Goal: Information Seeking & Learning: Learn about a topic

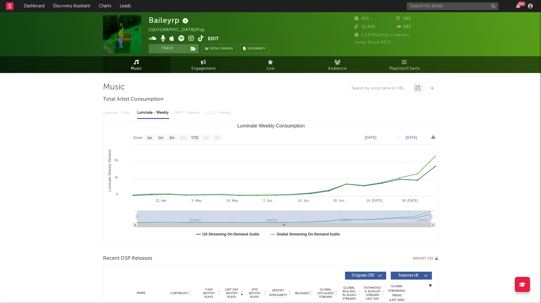
select select "1w"
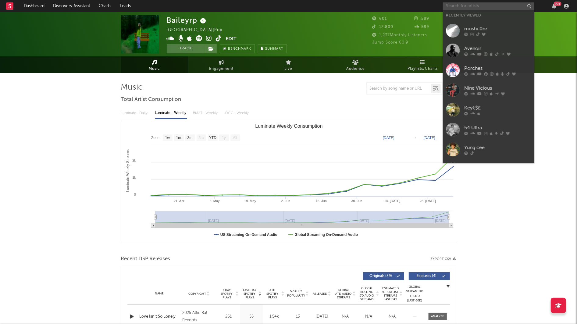
click at [449, 7] on input "text" at bounding box center [488, 6] width 91 height 8
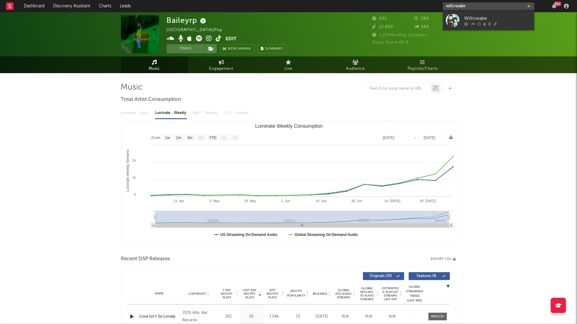
type input "willowake"
click at [446, 21] on div at bounding box center [453, 20] width 14 height 14
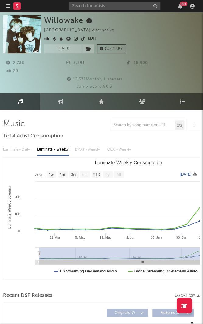
select select "Zoom"
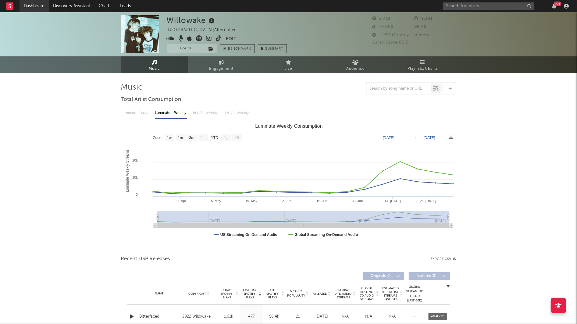
click at [41, 7] on link "Dashboard" at bounding box center [34, 6] width 29 height 12
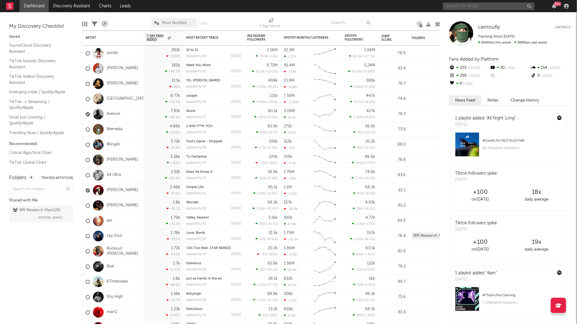
click at [482, 5] on input "text" at bounding box center [488, 6] width 91 height 8
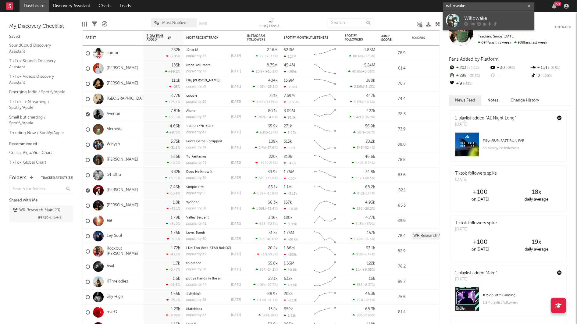
type input "willowake"
click at [465, 12] on link "Willowake" at bounding box center [488, 20] width 91 height 20
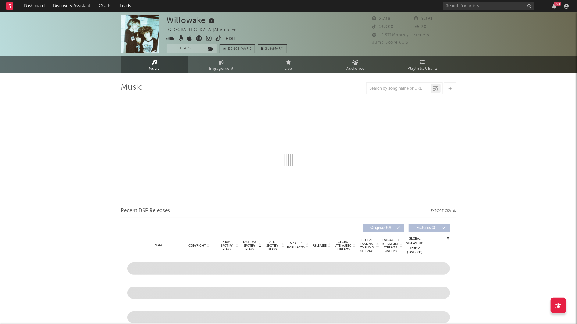
select select "1w"
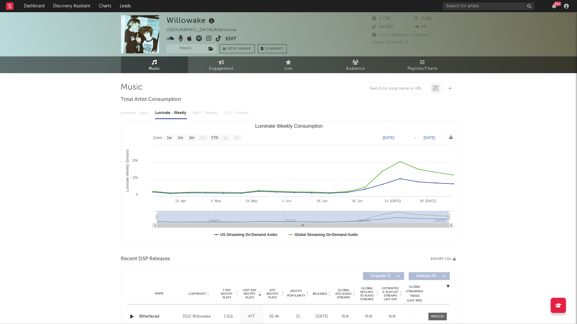
click at [210, 23] on icon at bounding box center [211, 21] width 9 height 9
click at [212, 21] on icon at bounding box center [211, 21] width 9 height 9
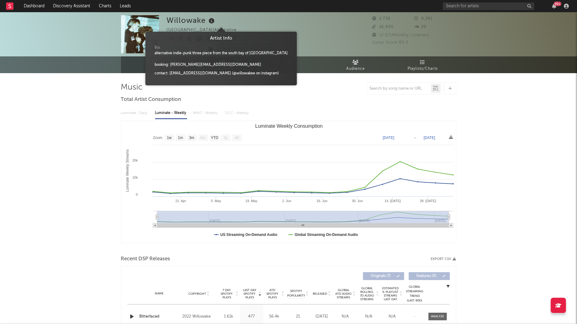
click at [89, 55] on div "Willowake United States | Alternative Edit Track Benchmark Summary 2,738 9,391 …" at bounding box center [288, 34] width 577 height 44
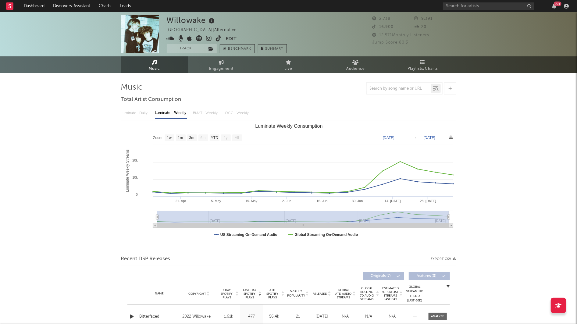
click at [211, 22] on icon at bounding box center [211, 21] width 9 height 9
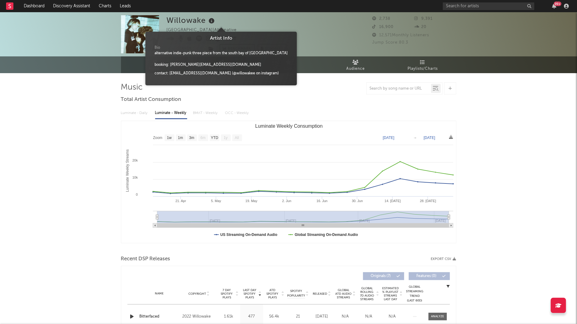
click at [213, 21] on icon at bounding box center [211, 21] width 9 height 9
click at [452, 4] on input "text" at bounding box center [488, 6] width 91 height 8
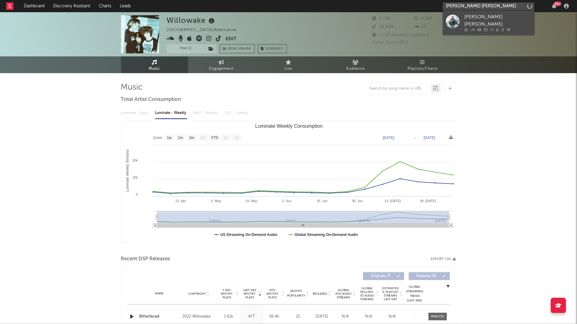
type input "bishop snow"
click at [473, 26] on link "[PERSON_NAME] [PERSON_NAME]" at bounding box center [488, 22] width 91 height 24
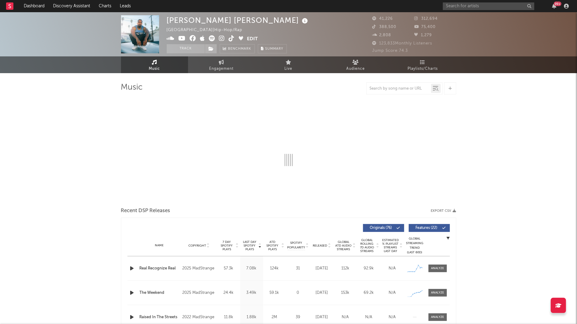
select select "6m"
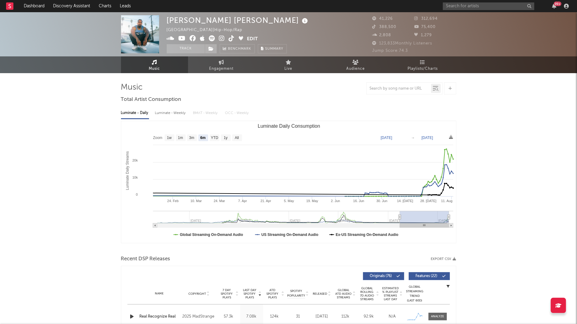
click at [301, 20] on icon at bounding box center [305, 21] width 9 height 9
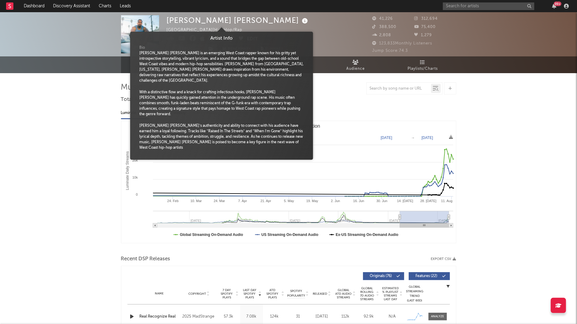
click at [301, 20] on icon at bounding box center [305, 21] width 9 height 9
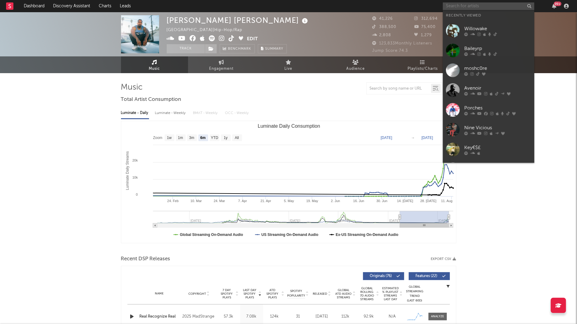
click at [456, 7] on input "text" at bounding box center [488, 6] width 91 height 8
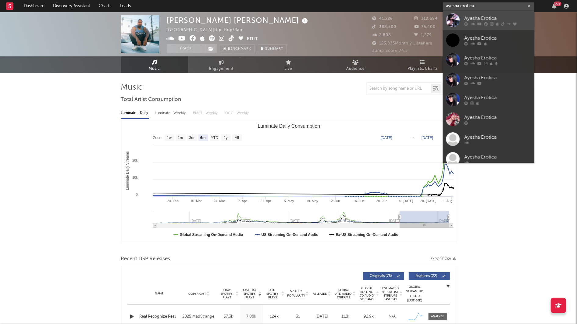
type input "ayesha erotica"
click at [493, 14] on link "Ayesha Erotica" at bounding box center [488, 20] width 91 height 20
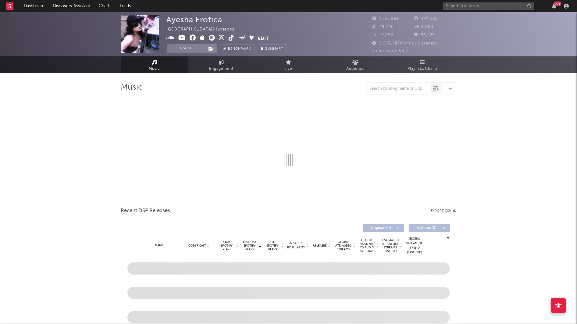
select select "6m"
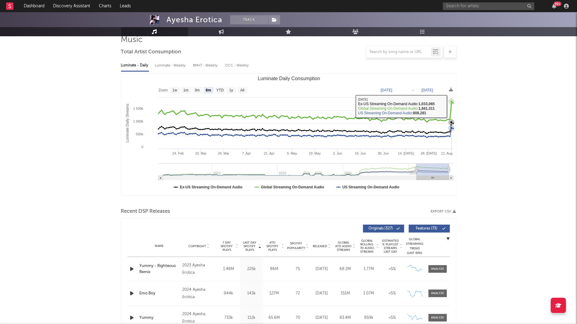
scroll to position [127, 0]
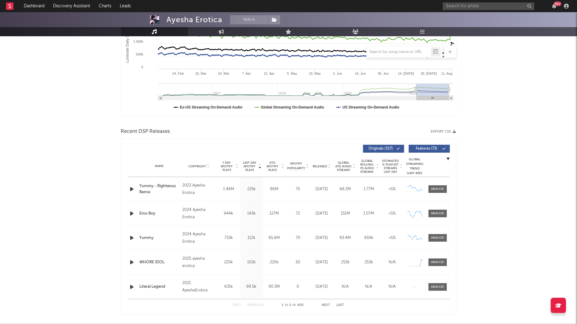
click at [322, 165] on span "Released" at bounding box center [320, 167] width 14 height 4
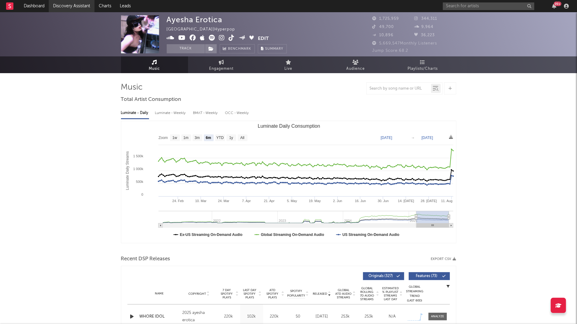
click at [78, 3] on link "Discovery Assistant" at bounding box center [72, 6] width 46 height 12
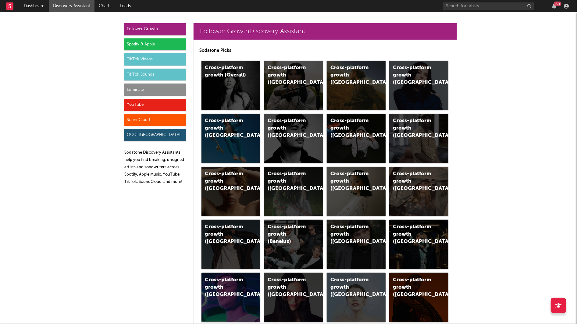
click at [158, 40] on div "Spotify & Apple" at bounding box center [155, 44] width 62 height 12
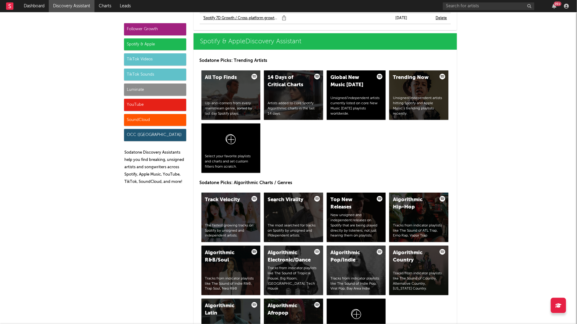
scroll to position [624, 0]
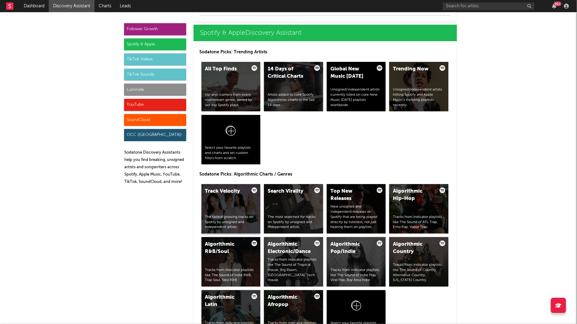
click at [226, 205] on div "Track Velocity The fastest growing tracks on Spotify by unsigned and independen…" at bounding box center [230, 208] width 59 height 49
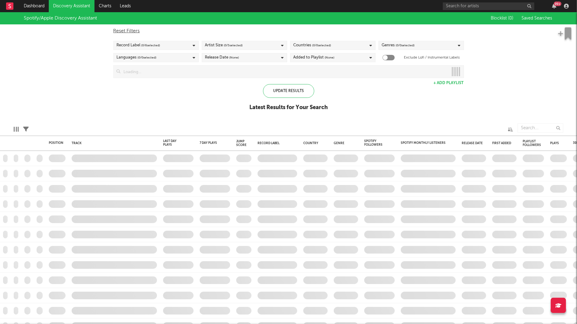
checkbox input "true"
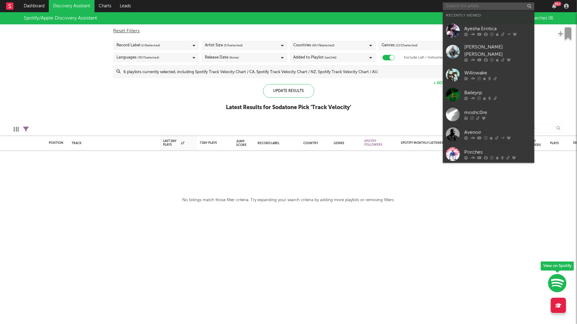
click at [462, 3] on input "text" at bounding box center [488, 6] width 91 height 8
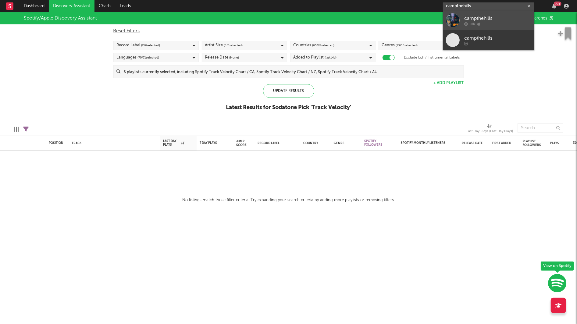
type input "campthehills"
click at [480, 18] on div "campthehills" at bounding box center [497, 18] width 67 height 7
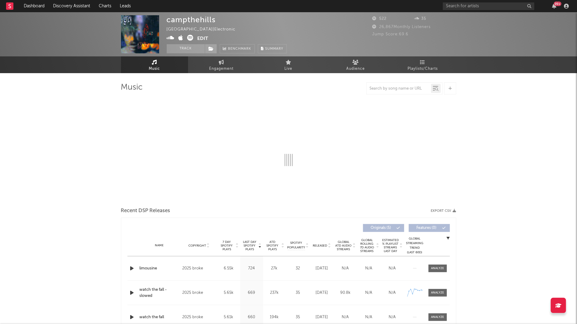
select select "1w"
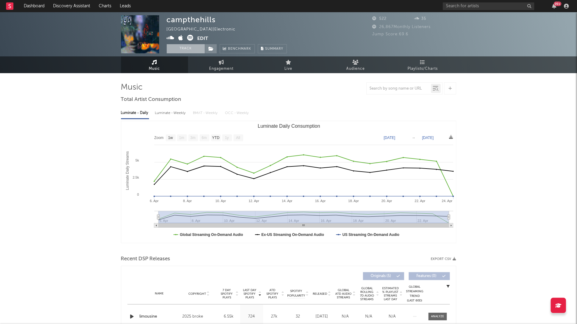
click at [196, 45] on button "Track" at bounding box center [186, 48] width 38 height 9
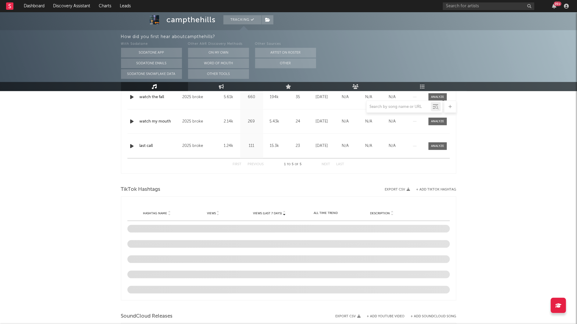
select select "1w"
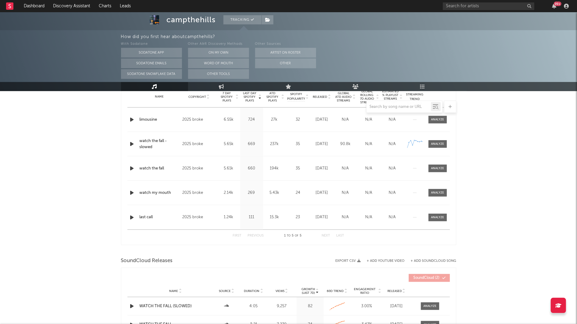
scroll to position [247, 0]
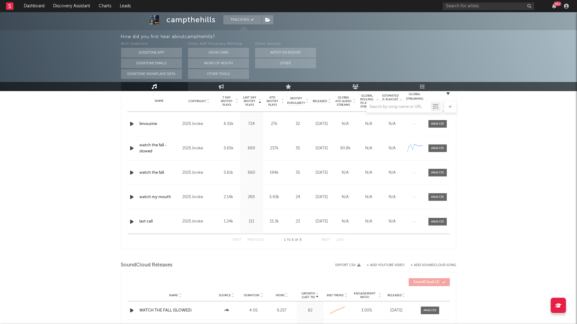
click at [320, 101] on div at bounding box center [288, 107] width 335 height 12
click at [324, 99] on span "Released" at bounding box center [320, 101] width 14 height 4
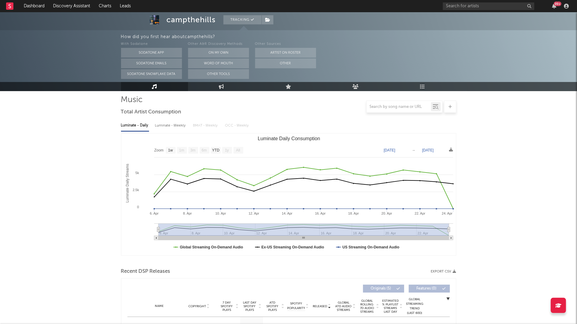
scroll to position [0, 0]
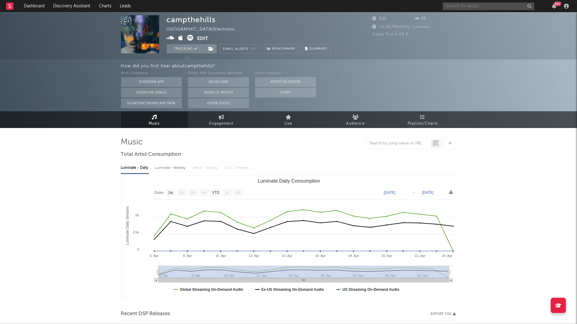
click at [454, 5] on input "text" at bounding box center [488, 6] width 91 height 8
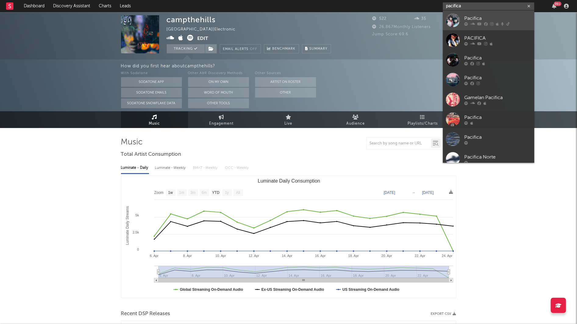
type input "pacifica"
click at [470, 27] on link "Pacifica" at bounding box center [488, 20] width 91 height 20
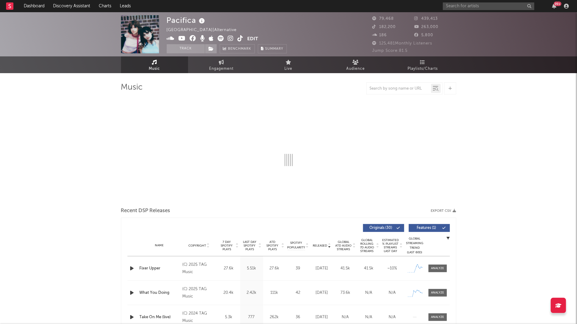
select select "6m"
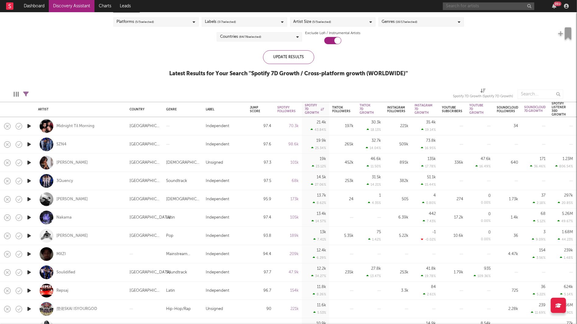
click at [468, 6] on input "text" at bounding box center [488, 6] width 91 height 8
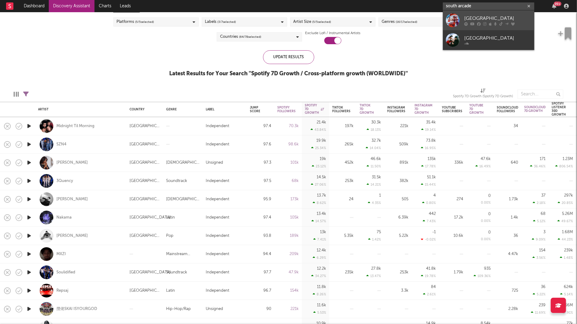
type input "south arcade"
click at [456, 19] on div at bounding box center [453, 20] width 14 height 14
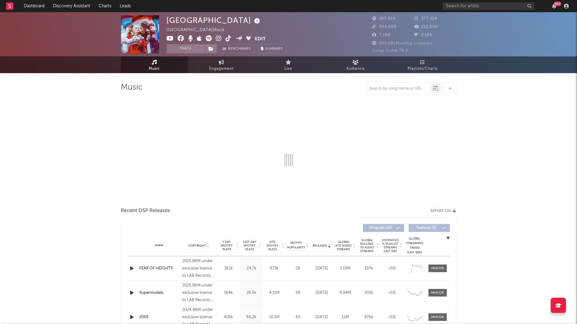
select select "6m"
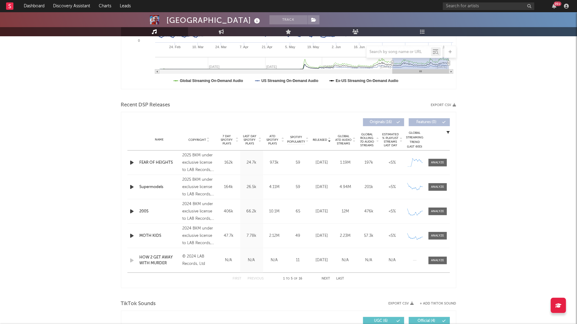
scroll to position [154, 0]
click at [432, 160] on div at bounding box center [437, 162] width 13 height 5
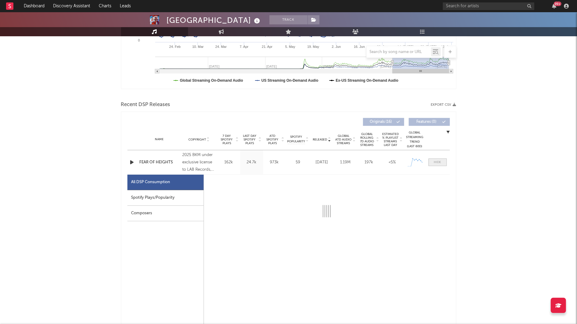
select select "1w"
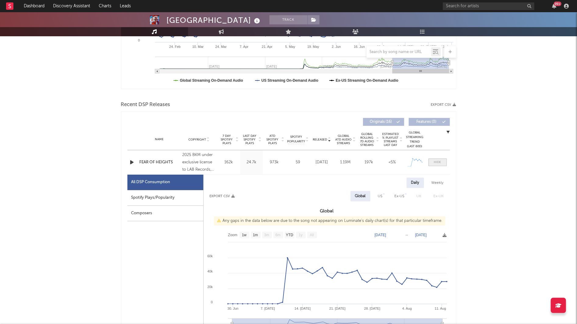
click at [432, 160] on span at bounding box center [437, 162] width 18 height 8
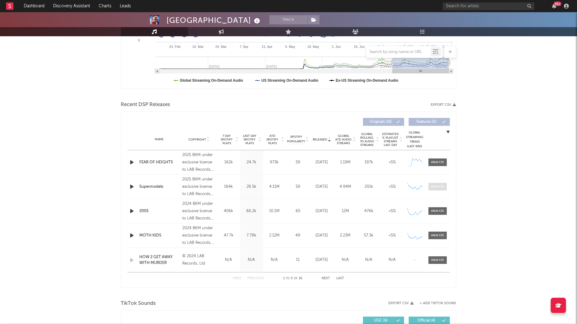
click at [436, 189] on span at bounding box center [437, 187] width 18 height 8
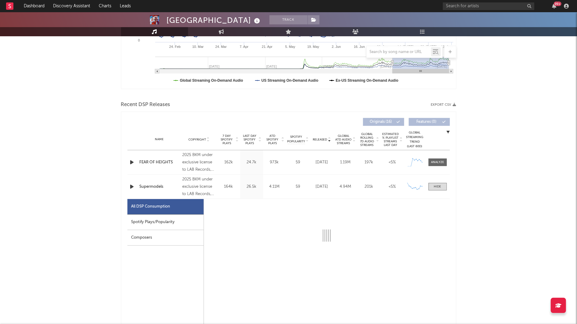
select select "1w"
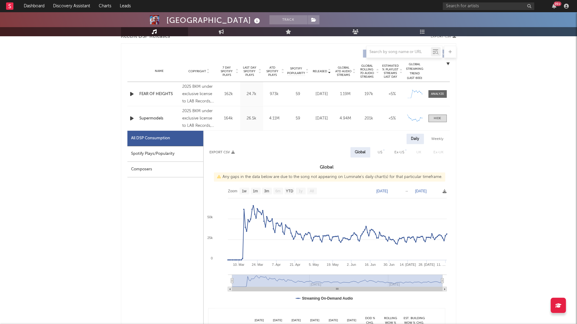
scroll to position [223, 0]
click at [432, 114] on span at bounding box center [437, 118] width 18 height 8
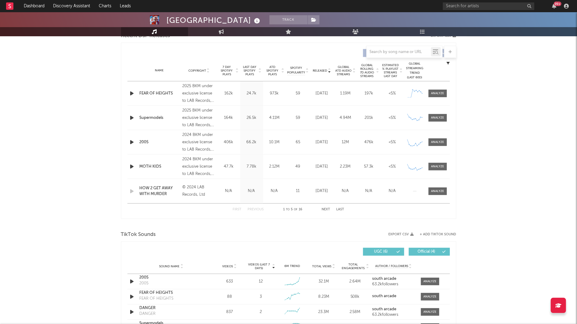
scroll to position [235, 0]
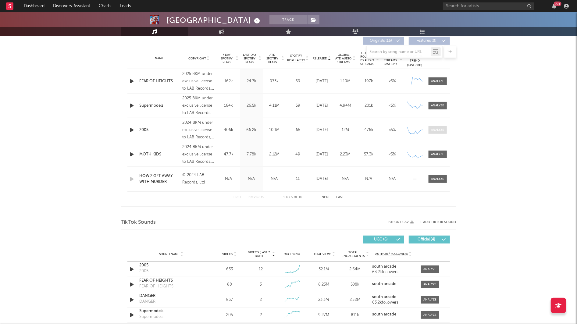
click at [438, 128] on div at bounding box center [437, 130] width 13 height 5
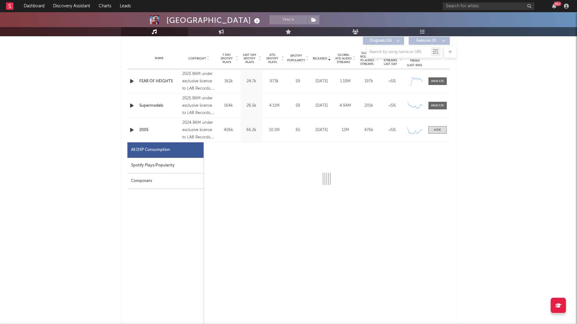
select select "6m"
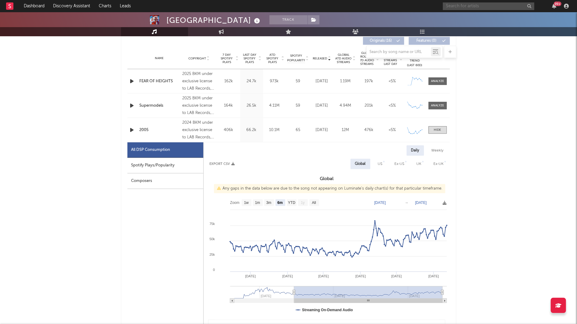
click at [494, 3] on input "text" at bounding box center [488, 6] width 91 height 8
type input "[PERSON_NAME]"
click at [469, 22] on div "[PERSON_NAME]" at bounding box center [497, 18] width 67 height 7
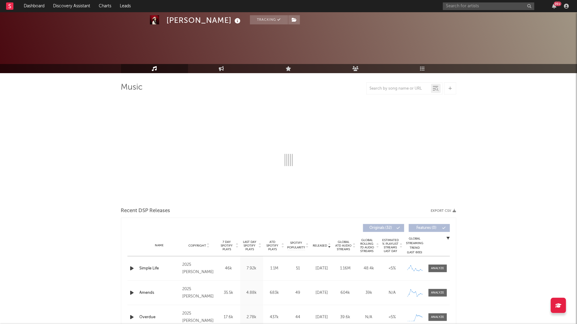
scroll to position [37, 0]
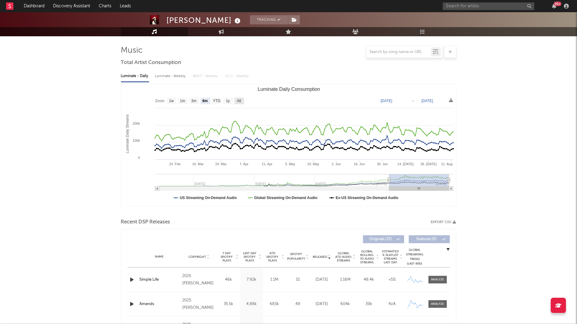
click at [236, 101] on rect "Luminate Daily Consumption" at bounding box center [239, 101] width 10 height 7
select select "All"
type input "[DATE]"
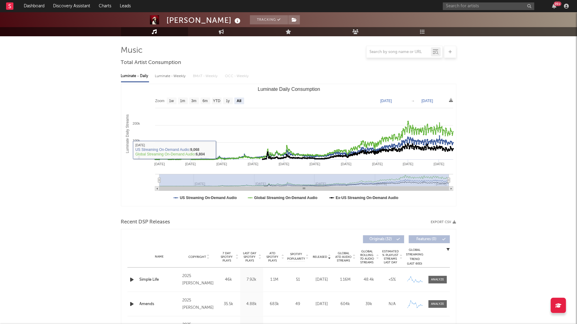
scroll to position [0, 0]
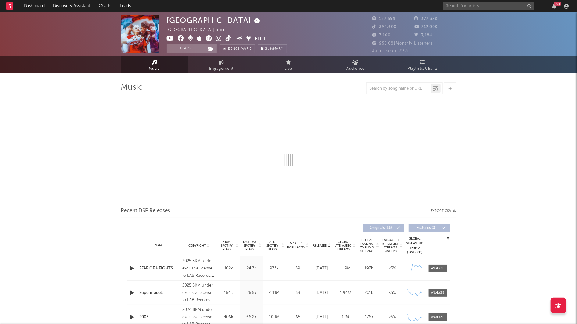
select select "6m"
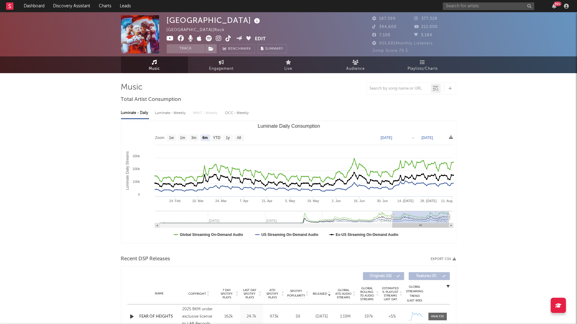
click at [453, 2] on div "99 +" at bounding box center [507, 6] width 128 height 12
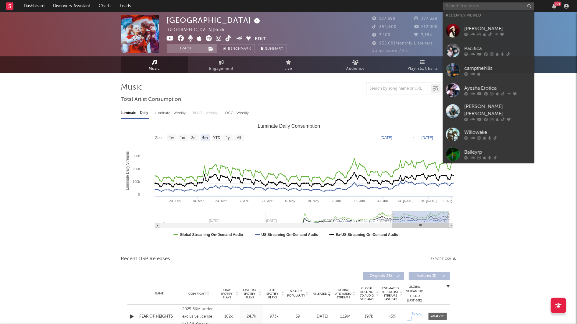
click at [454, 3] on input "text" at bounding box center [488, 6] width 91 height 8
click at [455, 47] on div at bounding box center [453, 51] width 14 height 14
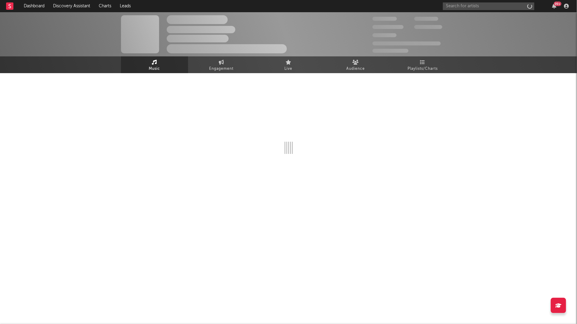
click at [455, 47] on div "50,000,000 Monthly Listeners" at bounding box center [414, 43] width 84 height 7
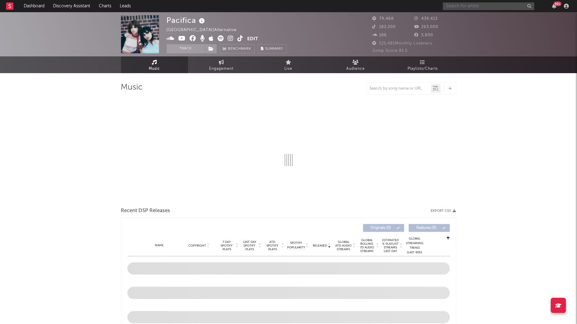
click at [466, 6] on input "text" at bounding box center [488, 6] width 91 height 8
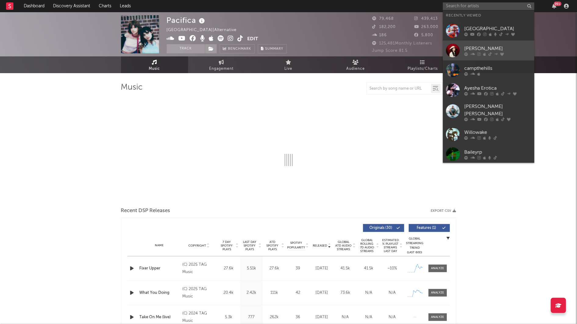
click at [463, 42] on link "[PERSON_NAME]" at bounding box center [488, 51] width 91 height 20
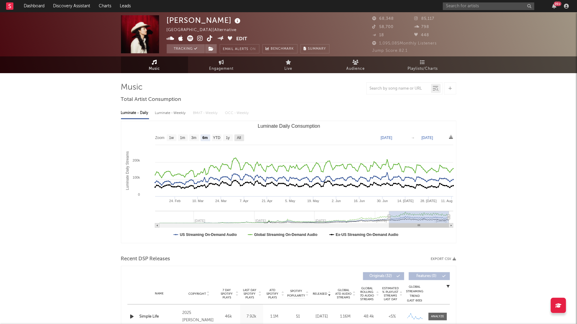
click at [237, 140] on rect "Luminate Daily Consumption" at bounding box center [239, 137] width 10 height 7
select select "All"
type input "[DATE]"
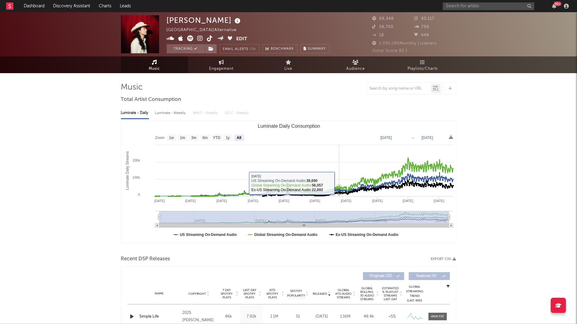
click at [339, 183] on icon "Luminate Daily Consumption" at bounding box center [304, 177] width 298 height 38
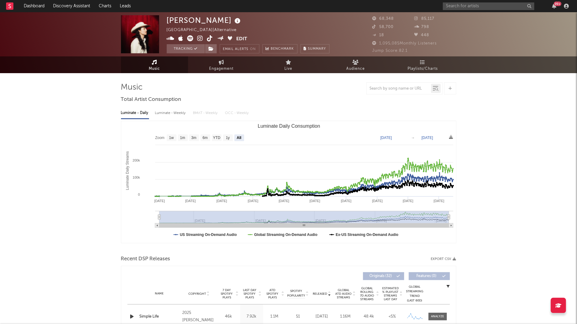
click at [476, 2] on div "99 +" at bounding box center [507, 6] width 128 height 12
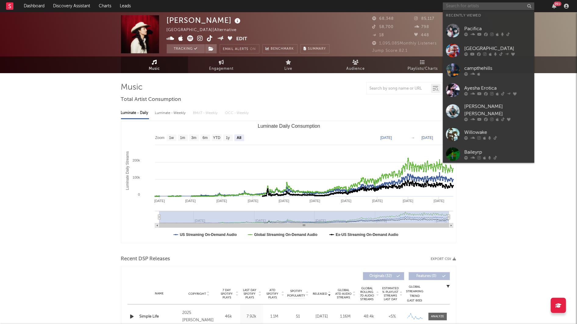
click at [473, 8] on input "text" at bounding box center [488, 6] width 91 height 8
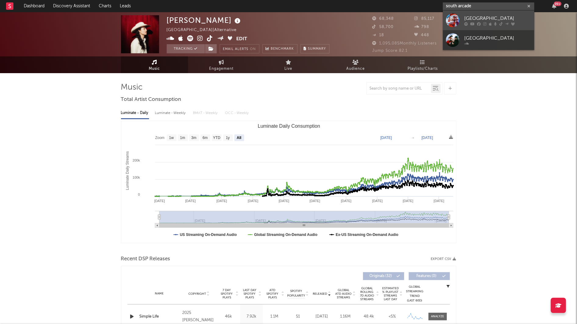
type input "south arcade"
click at [474, 23] on icon at bounding box center [472, 24] width 4 height 4
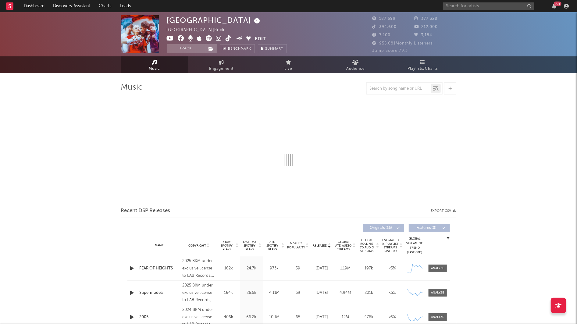
select select "6m"
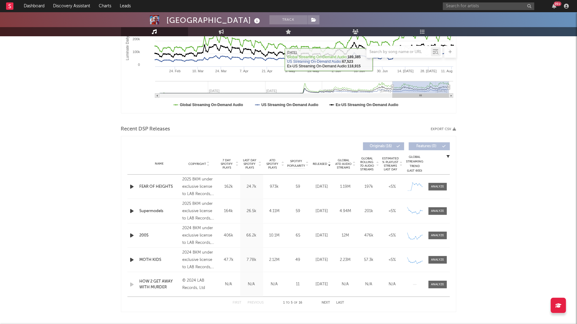
scroll to position [170, 0]
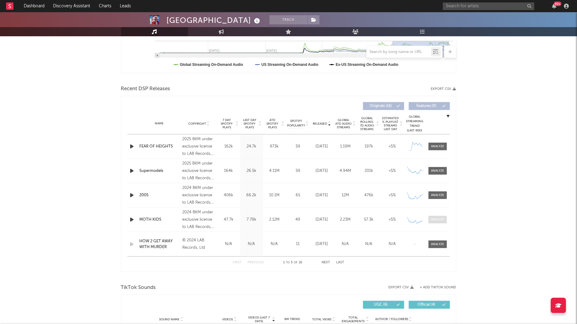
click at [437, 218] on div at bounding box center [437, 219] width 13 height 5
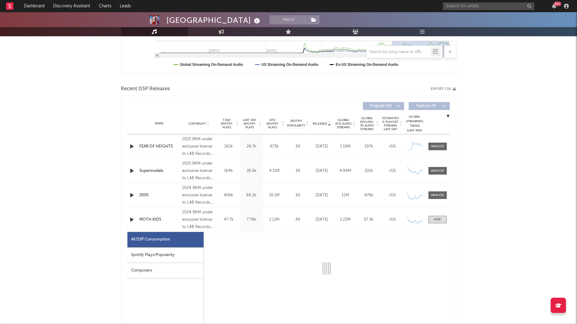
select select "6m"
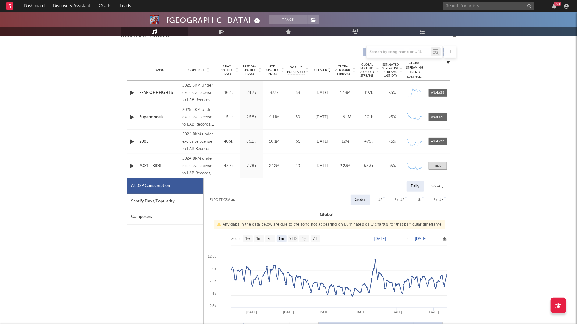
scroll to position [247, 0]
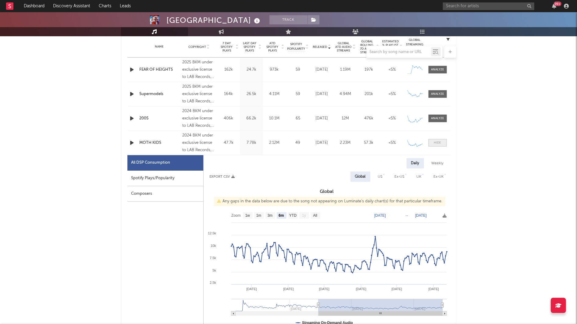
click at [432, 145] on span at bounding box center [437, 143] width 18 height 8
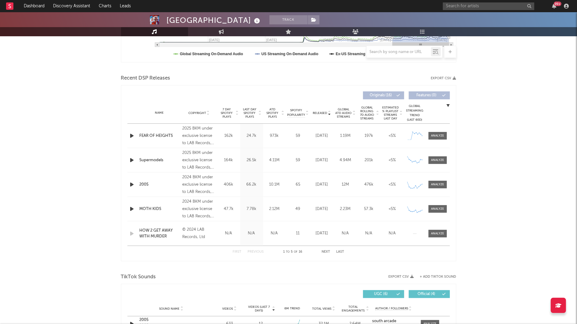
scroll to position [164, 0]
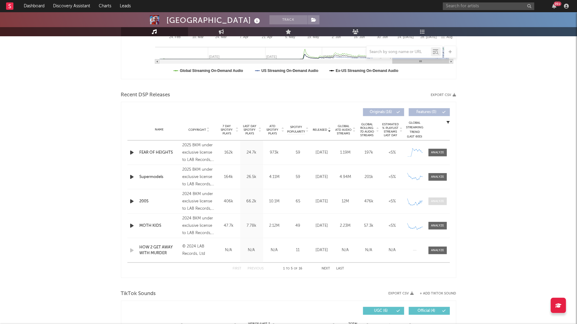
click at [428, 200] on span at bounding box center [437, 201] width 18 height 8
select select "6m"
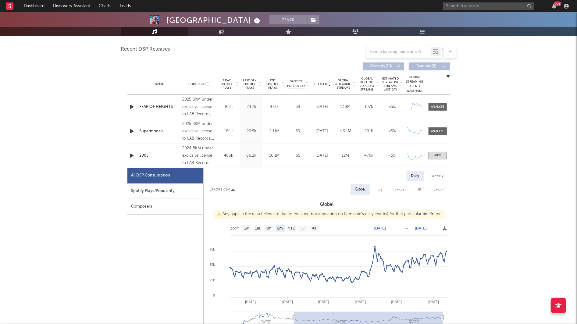
scroll to position [214, 0]
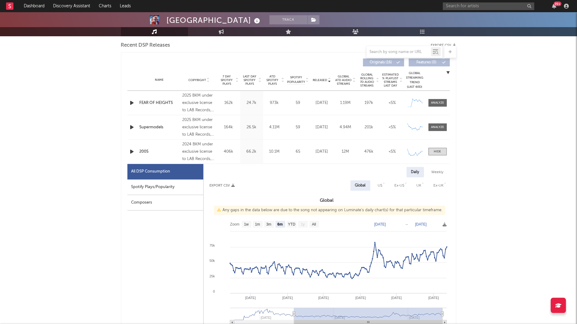
click at [377, 187] on div "US" at bounding box center [380, 185] width 14 height 10
select select "6m"
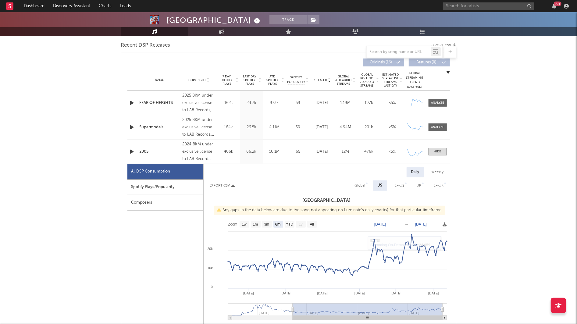
click at [395, 187] on div "Ex-US" at bounding box center [400, 185] width 10 height 7
select select "6m"
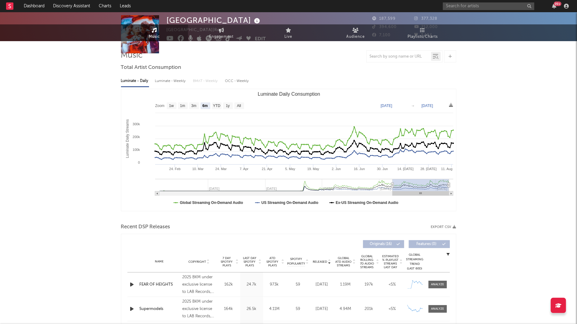
scroll to position [0, 0]
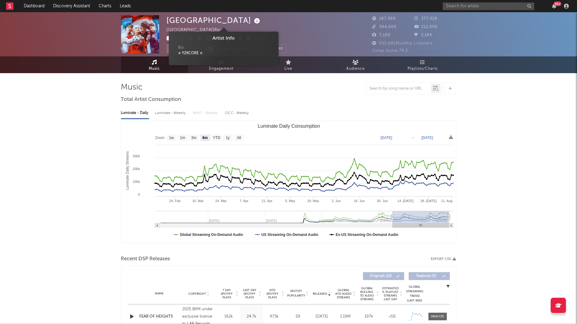
click at [253, 21] on icon at bounding box center [257, 21] width 9 height 9
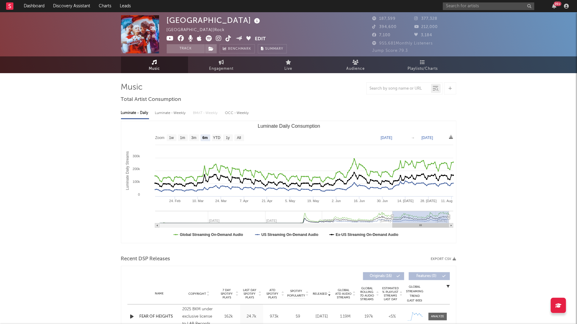
click at [253, 21] on icon at bounding box center [257, 21] width 9 height 9
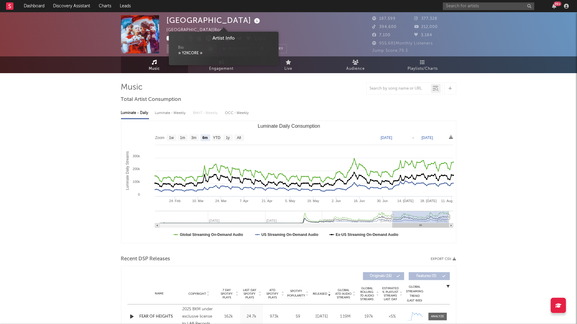
click at [253, 21] on icon at bounding box center [257, 21] width 9 height 9
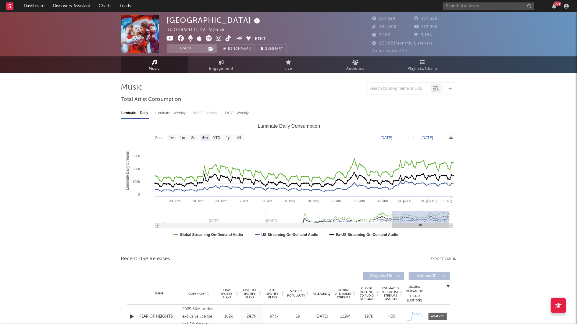
click at [253, 21] on icon at bounding box center [257, 21] width 9 height 9
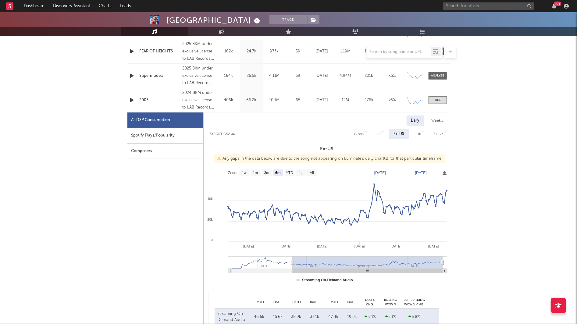
scroll to position [262, 0]
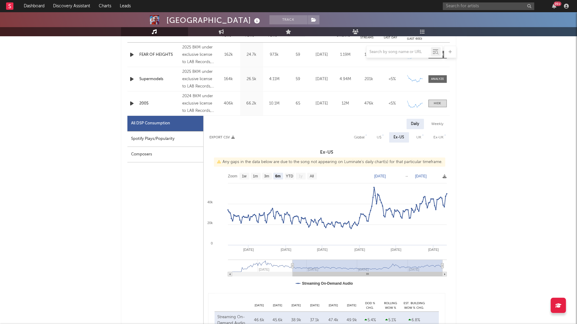
click at [361, 136] on div "Global" at bounding box center [359, 137] width 11 height 7
select select "6m"
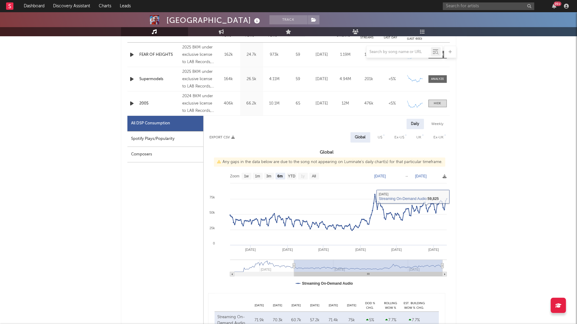
click at [379, 136] on div "US" at bounding box center [380, 137] width 5 height 7
select select "6m"
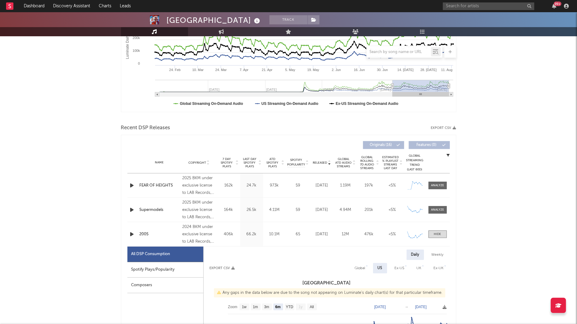
scroll to position [318, 0]
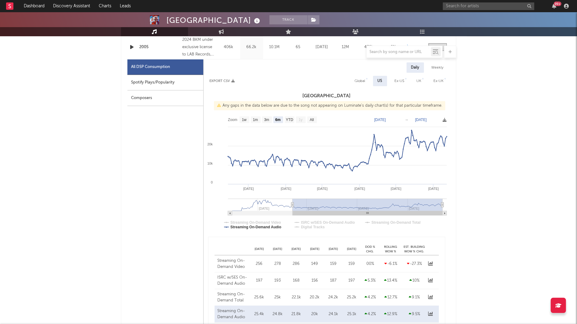
click at [239, 118] on rect at bounding box center [327, 174] width 246 height 122
click at [288, 119] on text "YTD" at bounding box center [288, 120] width 7 height 4
select select "YTD"
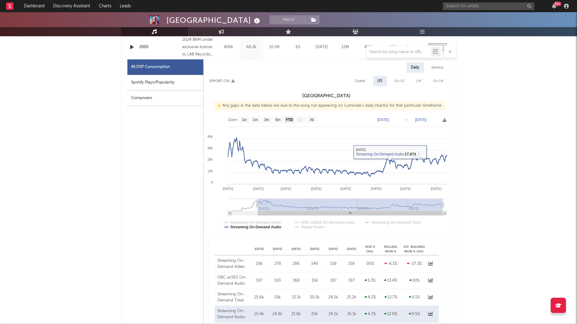
click at [368, 82] on div "Global" at bounding box center [360, 81] width 20 height 10
select select "YTD"
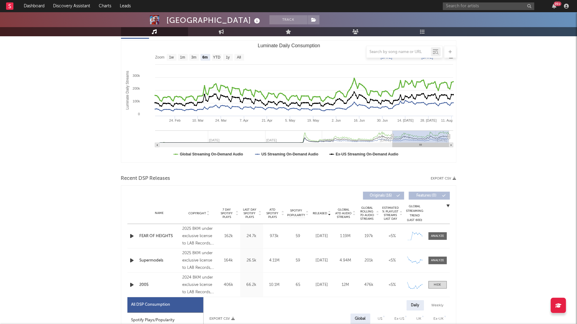
scroll to position [80, 0]
click at [132, 237] on icon "button" at bounding box center [132, 237] width 6 height 8
click at [431, 238] on span at bounding box center [437, 237] width 18 height 8
select select "1w"
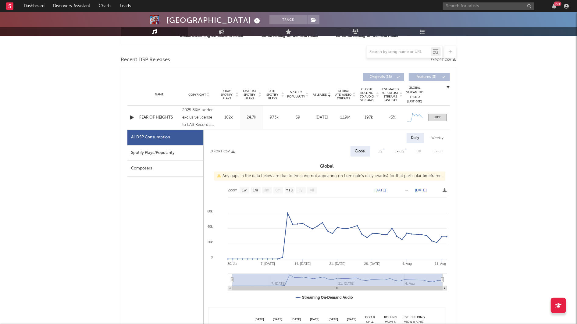
scroll to position [204, 0]
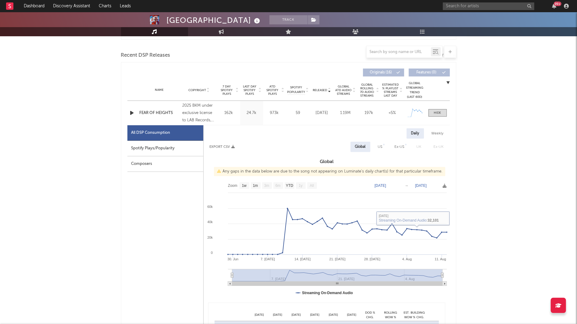
click at [374, 139] on div "Daily Weekly Export CSV Global US Ex-US [GEOGRAPHIC_DATA] Ex-UK Global Any gaps…" at bounding box center [327, 234] width 246 height 213
click at [376, 145] on div "US" at bounding box center [380, 147] width 14 height 10
select select "1w"
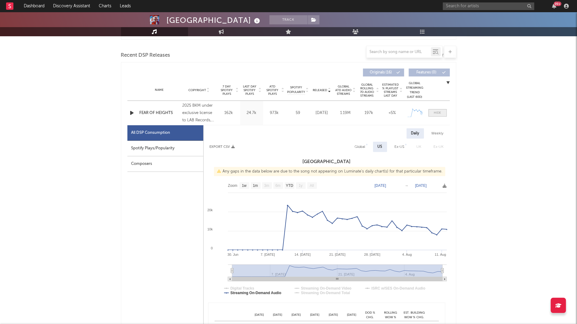
click at [441, 110] on span at bounding box center [437, 113] width 18 height 8
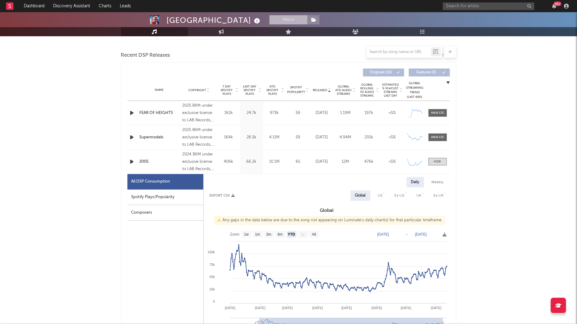
click at [269, 20] on button "Track" at bounding box center [288, 19] width 38 height 9
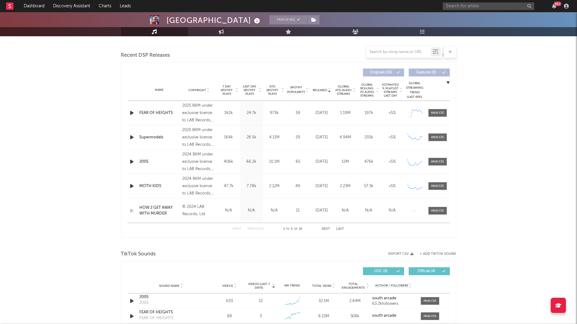
scroll to position [5, 0]
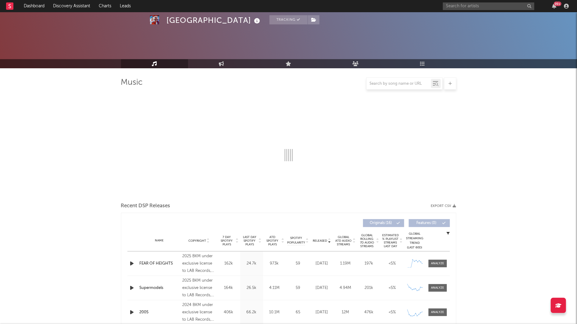
select select "6m"
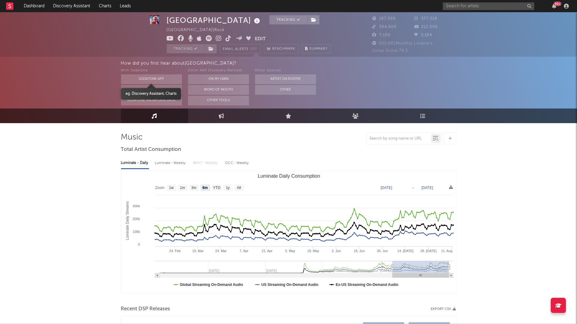
scroll to position [0, 0]
